Goal: Task Accomplishment & Management: Use online tool/utility

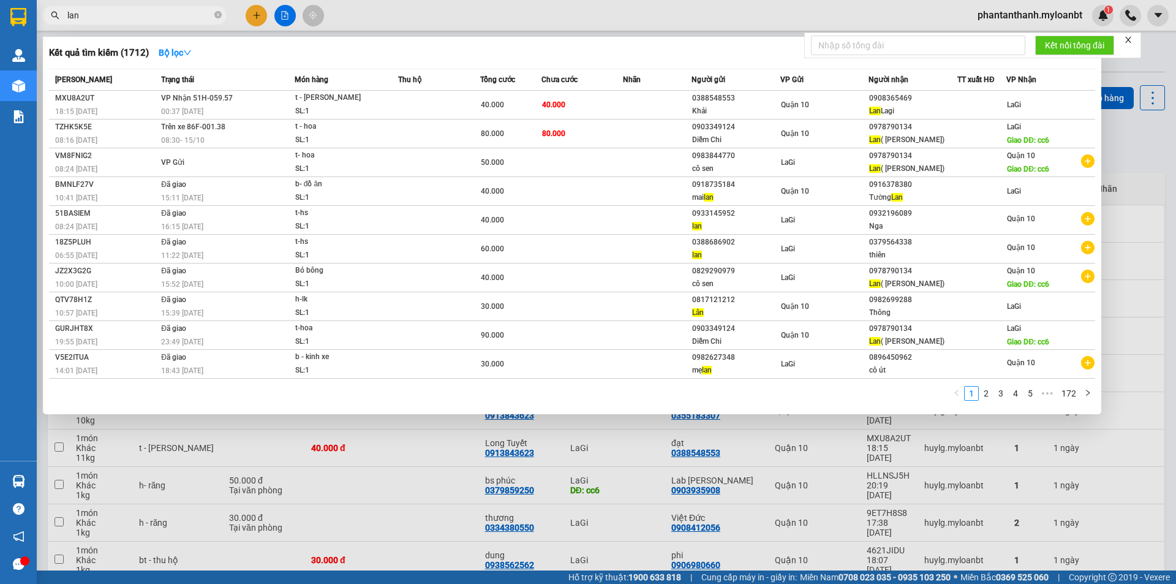
type input "lan"
click at [145, 449] on div at bounding box center [588, 292] width 1176 height 584
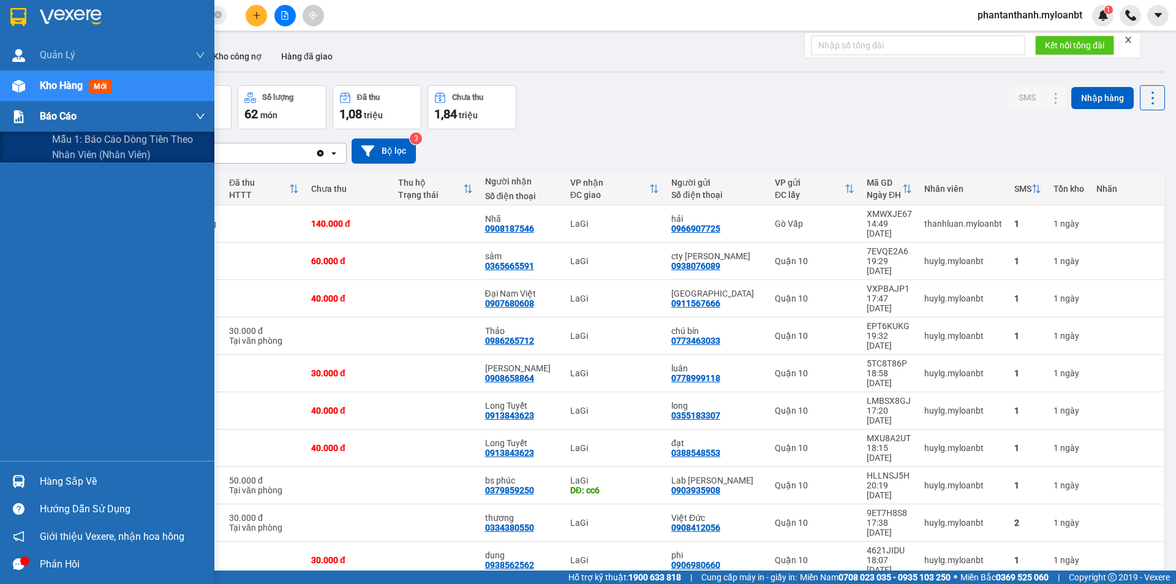
drag, startPoint x: 26, startPoint y: 137, endPoint x: 50, endPoint y: 130, distance: 24.7
click at [26, 136] on div "Mẫu 1: Báo cáo dòng tiền theo nhân viên (Nhân viên)" at bounding box center [107, 147] width 214 height 31
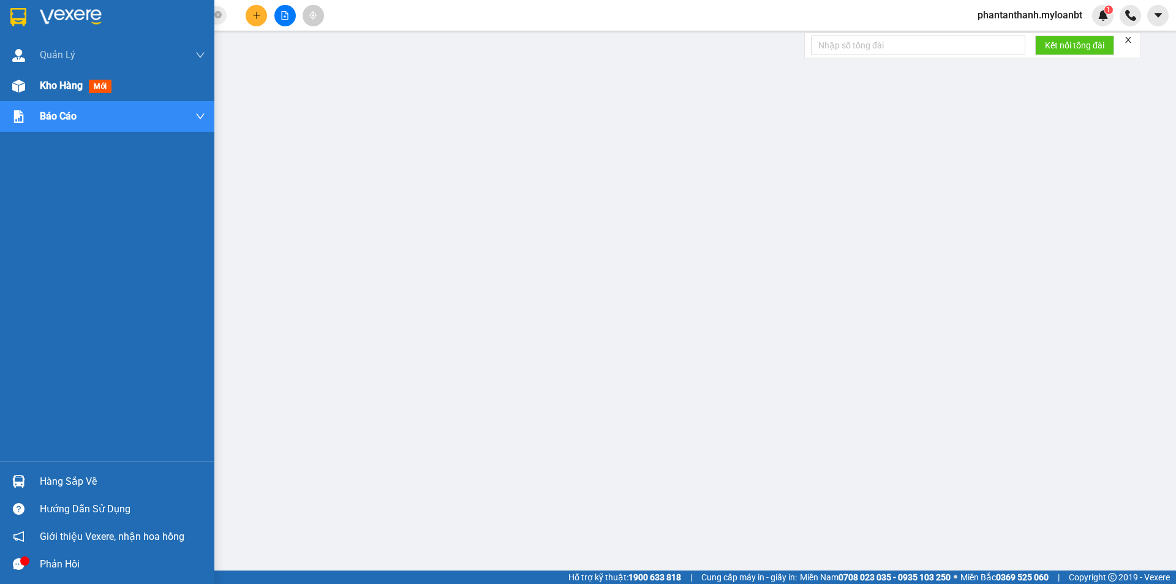
click at [20, 86] on img at bounding box center [18, 86] width 13 height 13
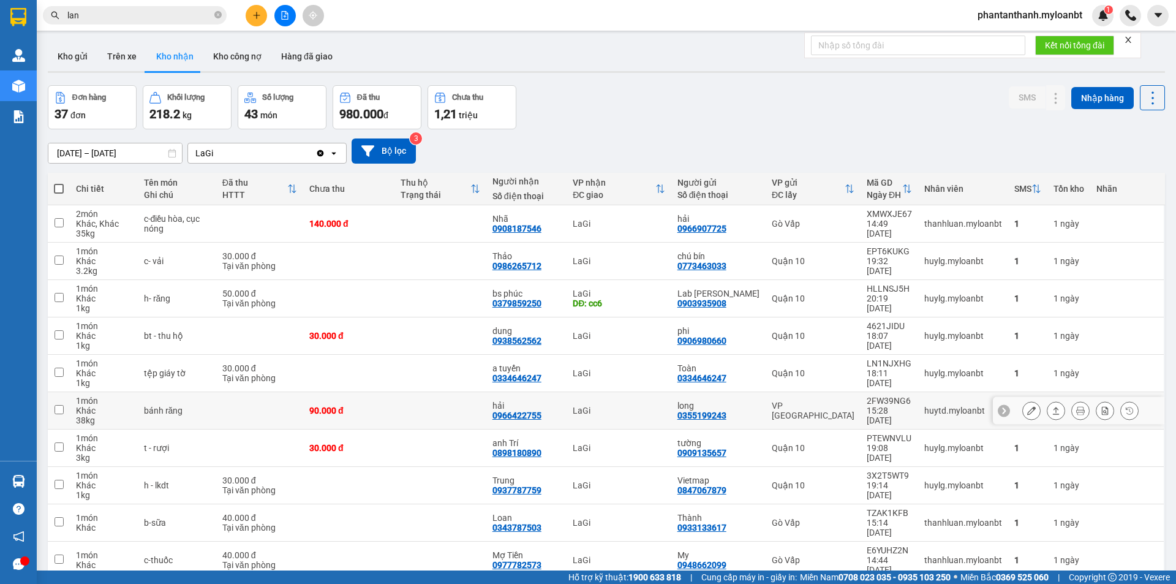
click at [335, 405] on div "90.000 đ" at bounding box center [348, 410] width 79 height 10
checkbox input "true"
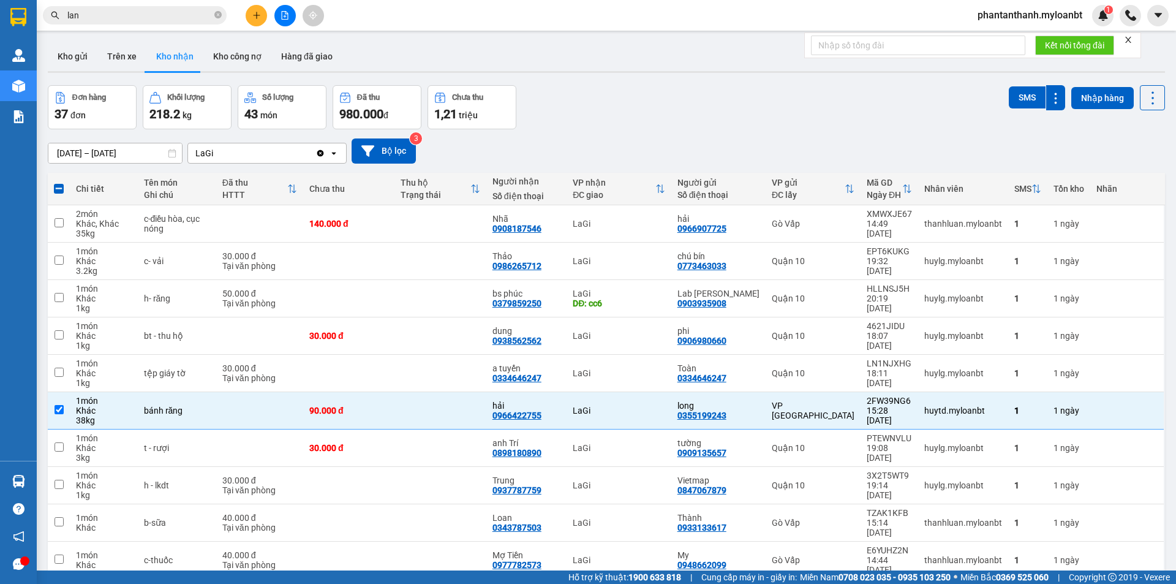
click at [94, 13] on input "lan" at bounding box center [139, 15] width 145 height 13
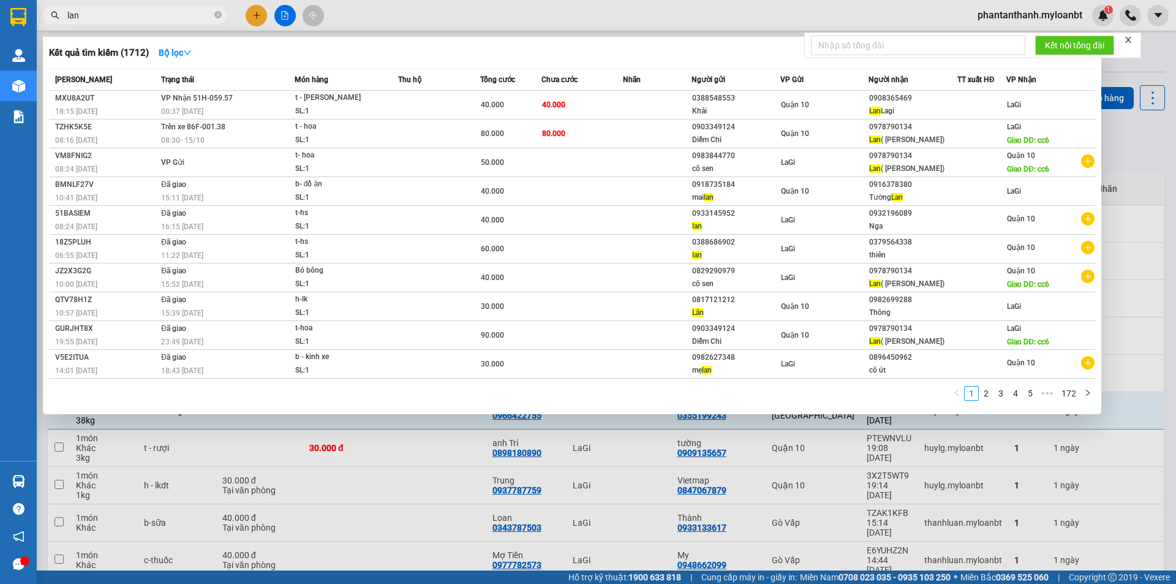
click at [93, 13] on input "lan" at bounding box center [139, 15] width 145 height 13
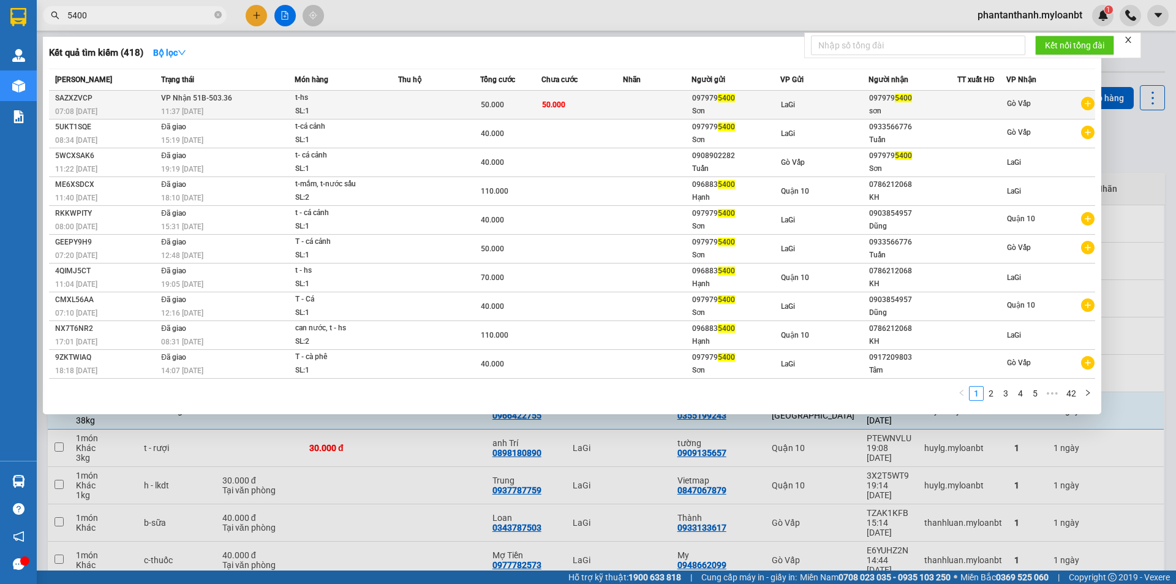
type input "5400"
click at [371, 99] on div "t-hs" at bounding box center [341, 97] width 92 height 13
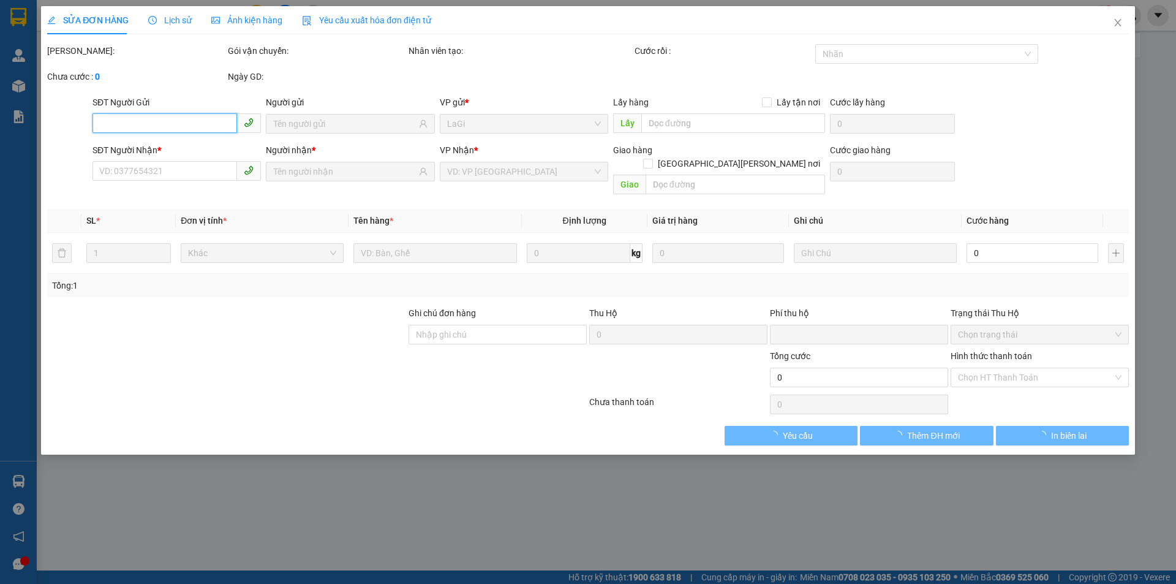
type input "0979795400"
type input "0"
type input "50.000"
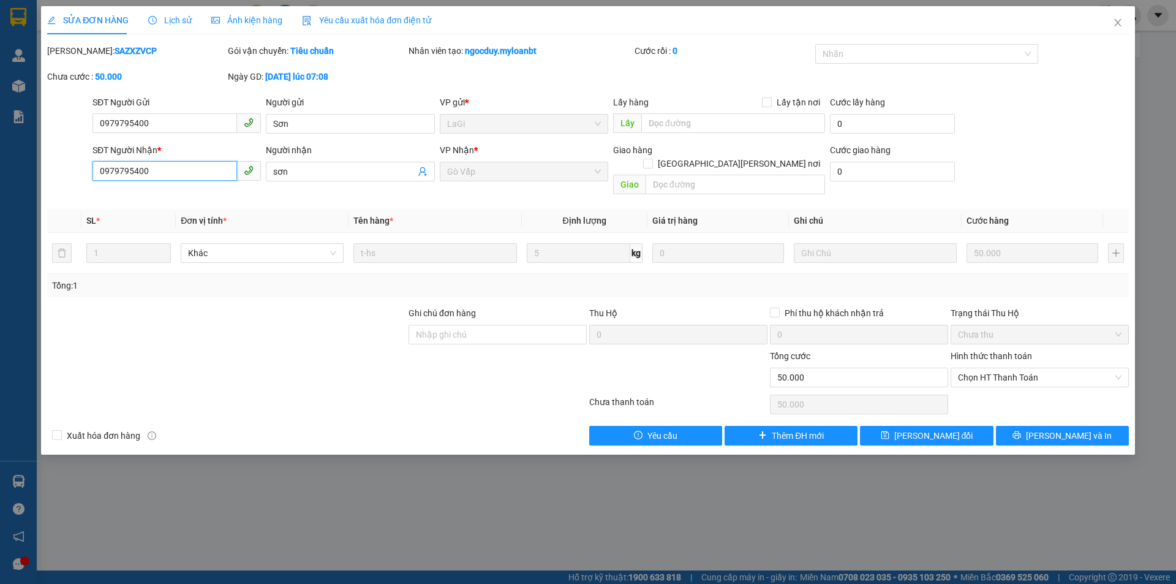
drag, startPoint x: 149, startPoint y: 172, endPoint x: 86, endPoint y: 176, distance: 63.2
click at [86, 176] on div "SĐT Người [PERSON_NAME] * 0979795400 0979795400 Người [PERSON_NAME] sơn [PERSON…" at bounding box center [588, 171] width 1084 height 56
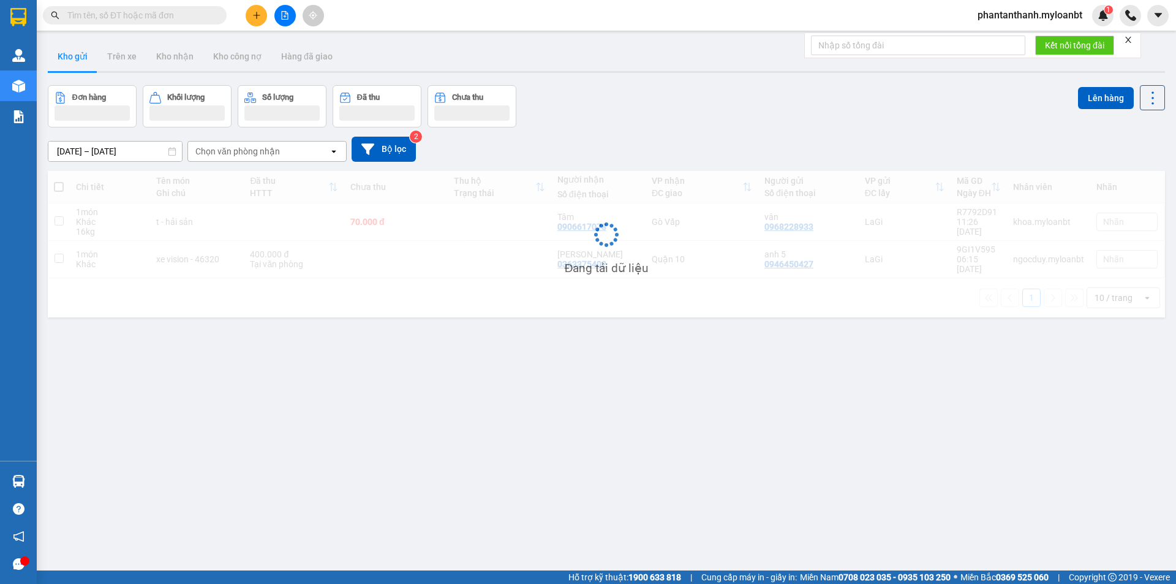
click at [149, 18] on input "text" at bounding box center [139, 15] width 145 height 13
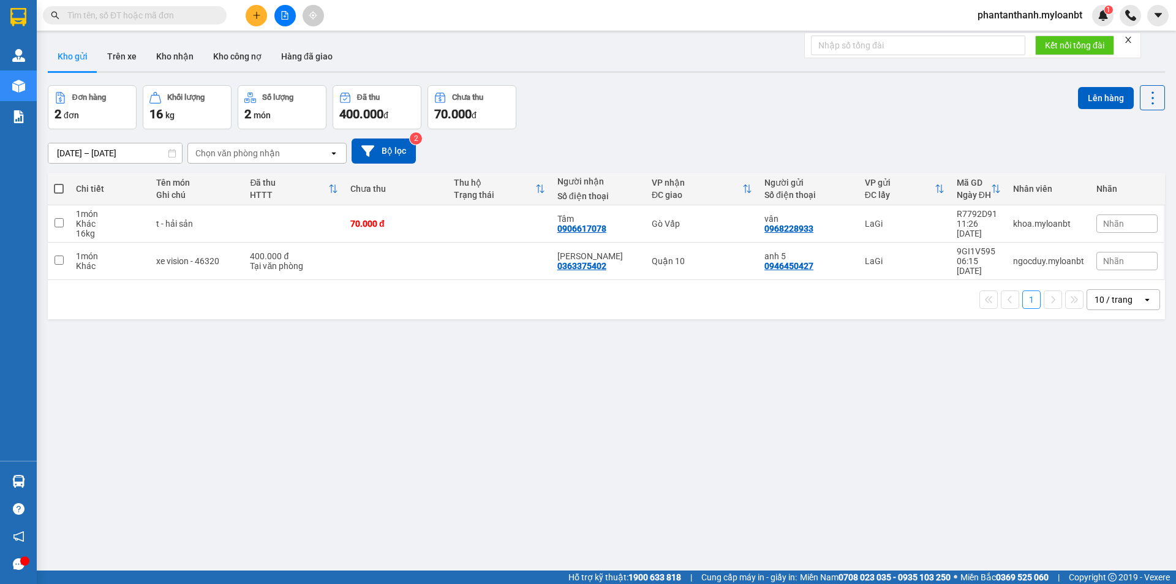
paste input "0979795400"
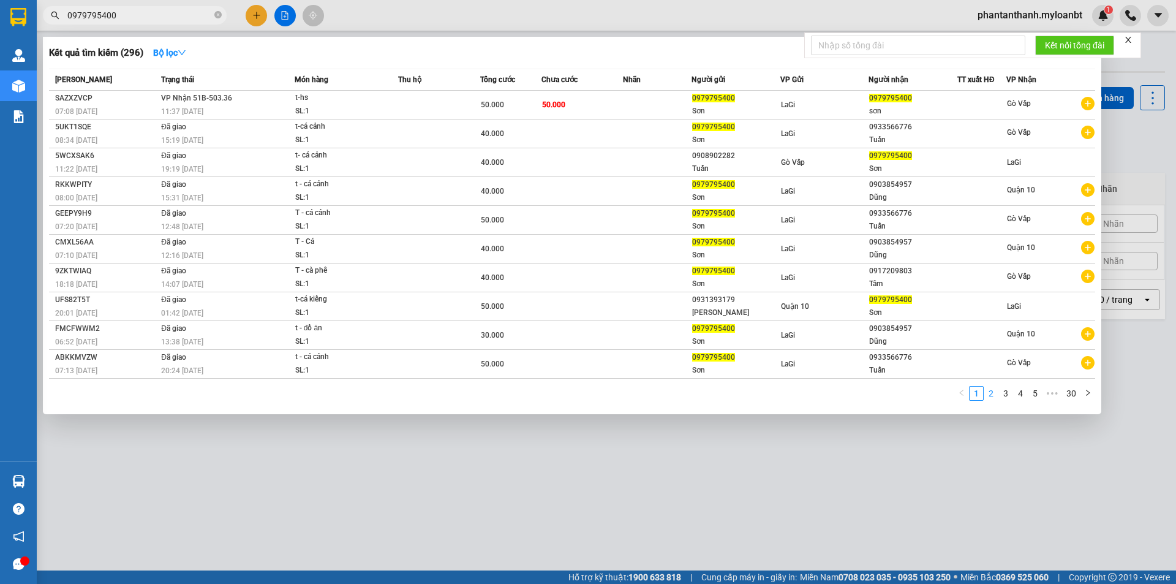
type input "0979795400"
click at [994, 399] on link "2" at bounding box center [990, 393] width 13 height 13
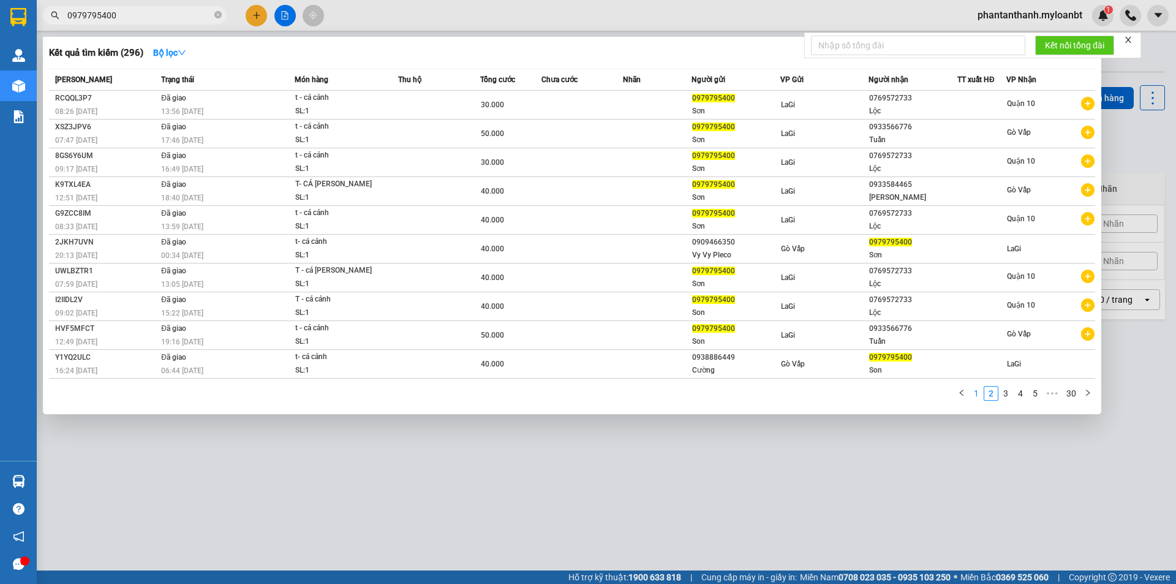
click at [976, 396] on link "1" at bounding box center [976, 393] width 13 height 13
